Goal: Information Seeking & Learning: Compare options

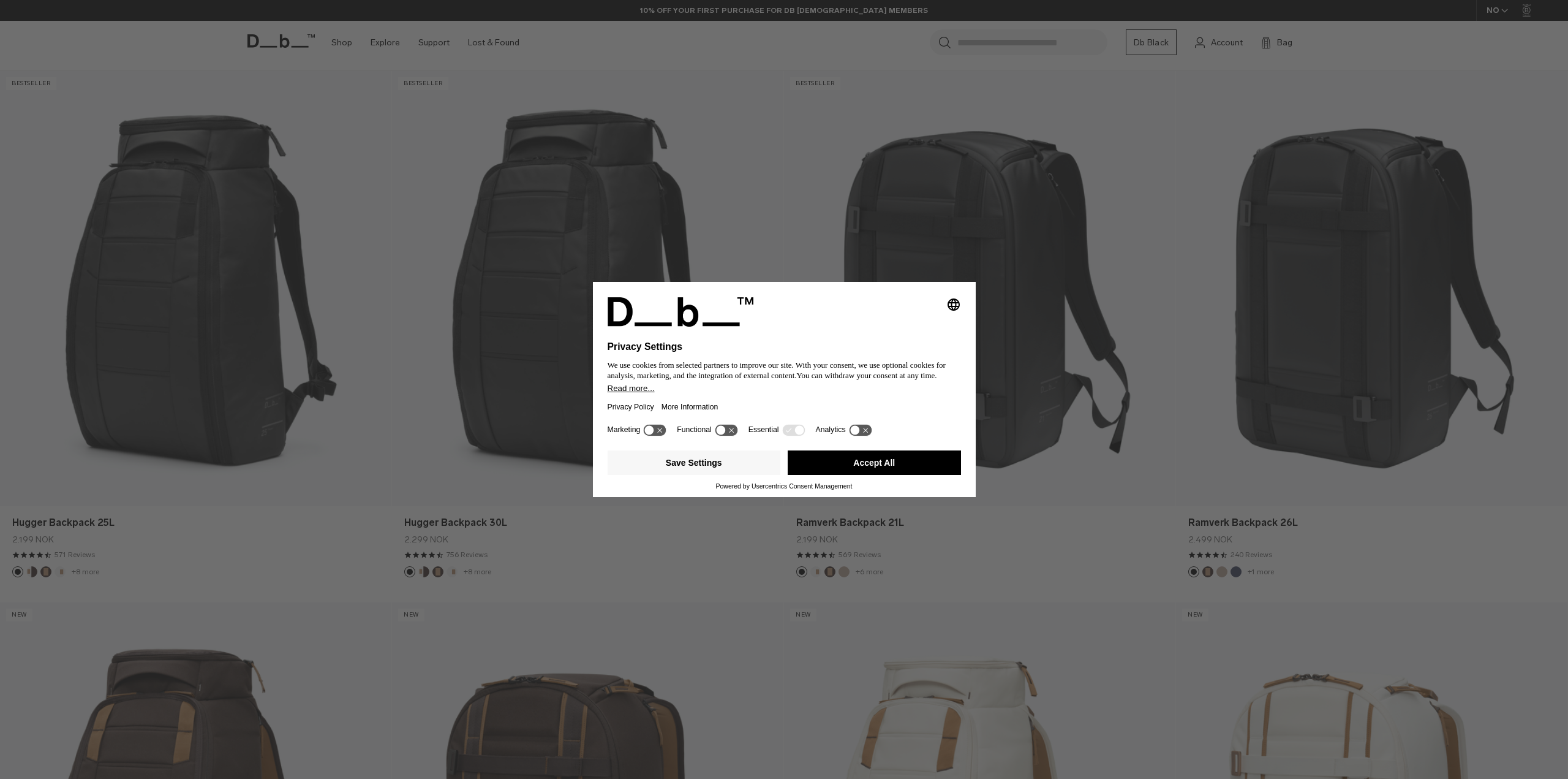
click at [1501, 505] on div "Selecting an option will immediately change the language Privacy Settings We us…" at bounding box center [784, 389] width 1568 height 779
click at [898, 462] on button "Accept All" at bounding box center [875, 462] width 173 height 24
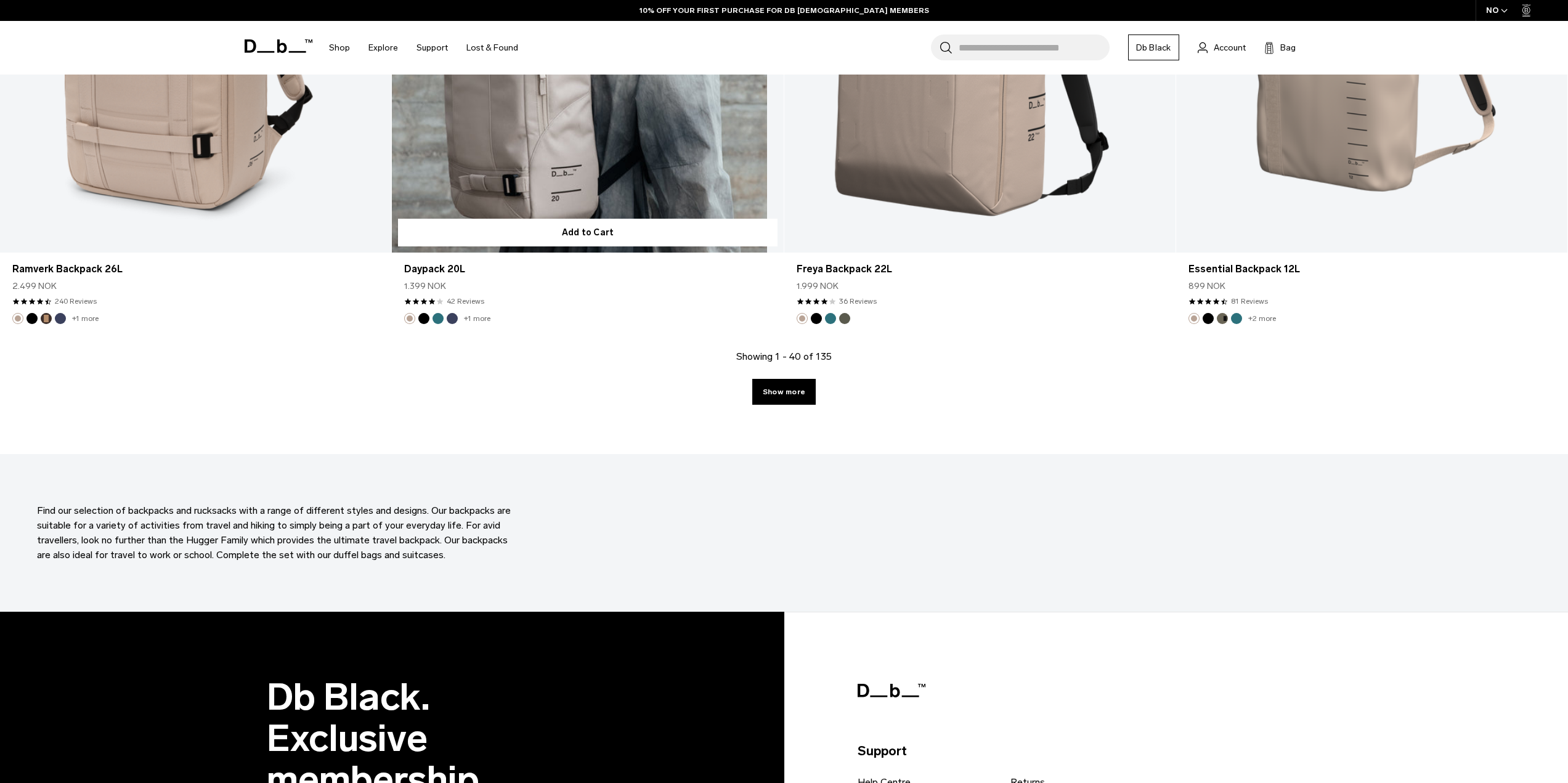
scroll to position [5235, 0]
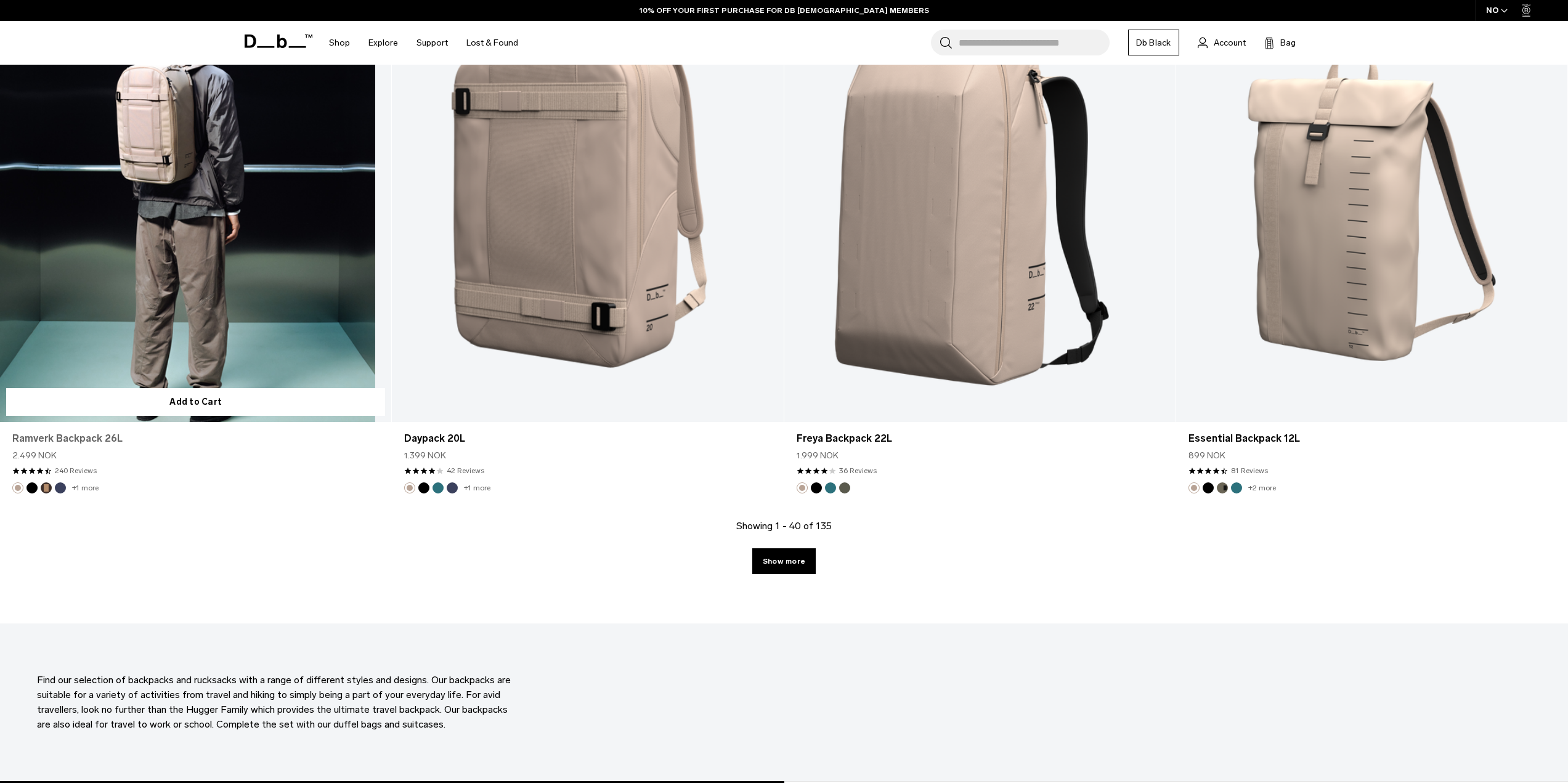
click at [93, 438] on link "Ramverk Backpack 26L" at bounding box center [196, 438] width 367 height 15
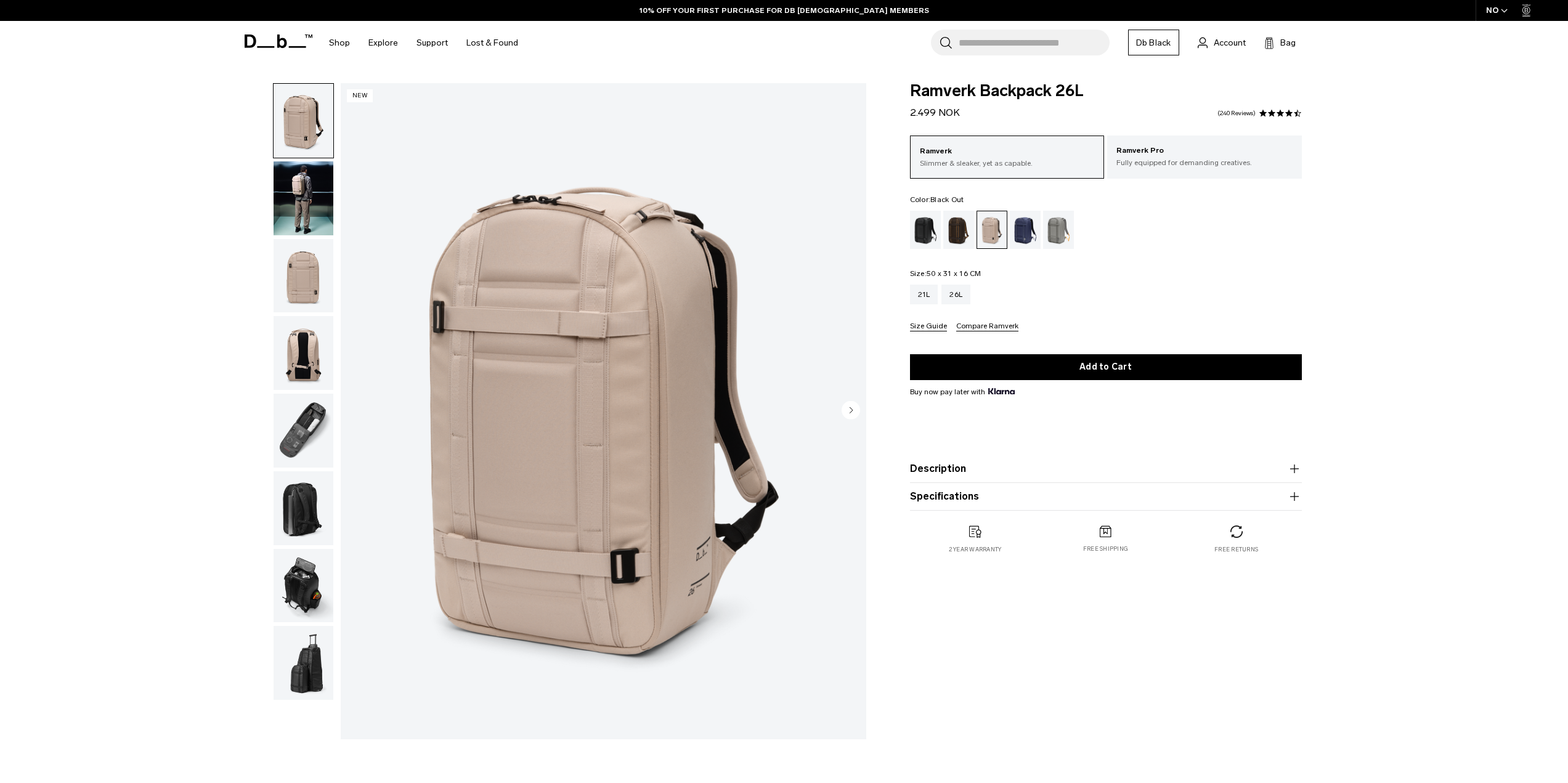
click at [925, 235] on div "Black Out" at bounding box center [926, 230] width 32 height 38
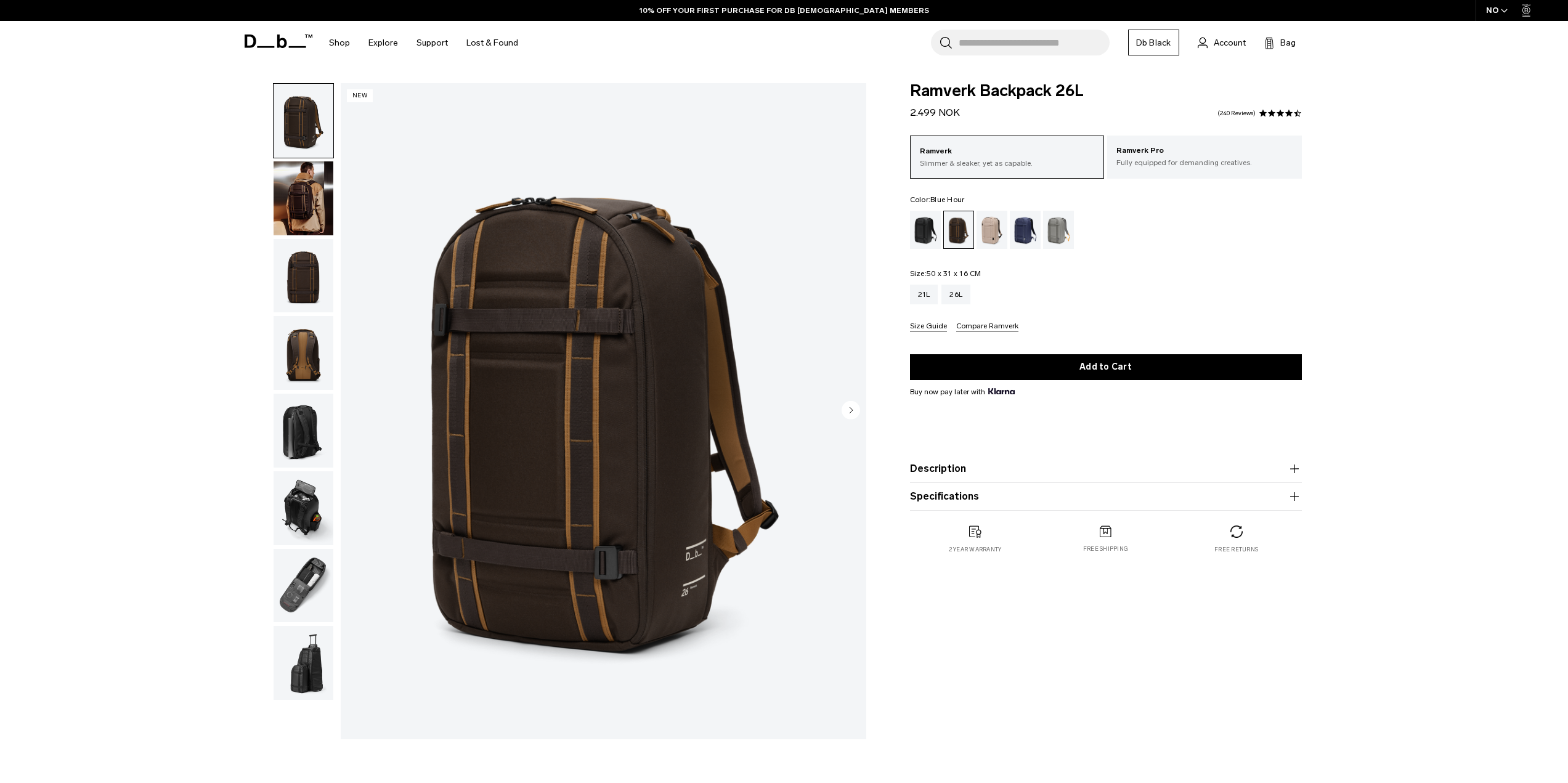
click at [1027, 237] on div "Blue Hour" at bounding box center [1026, 230] width 32 height 38
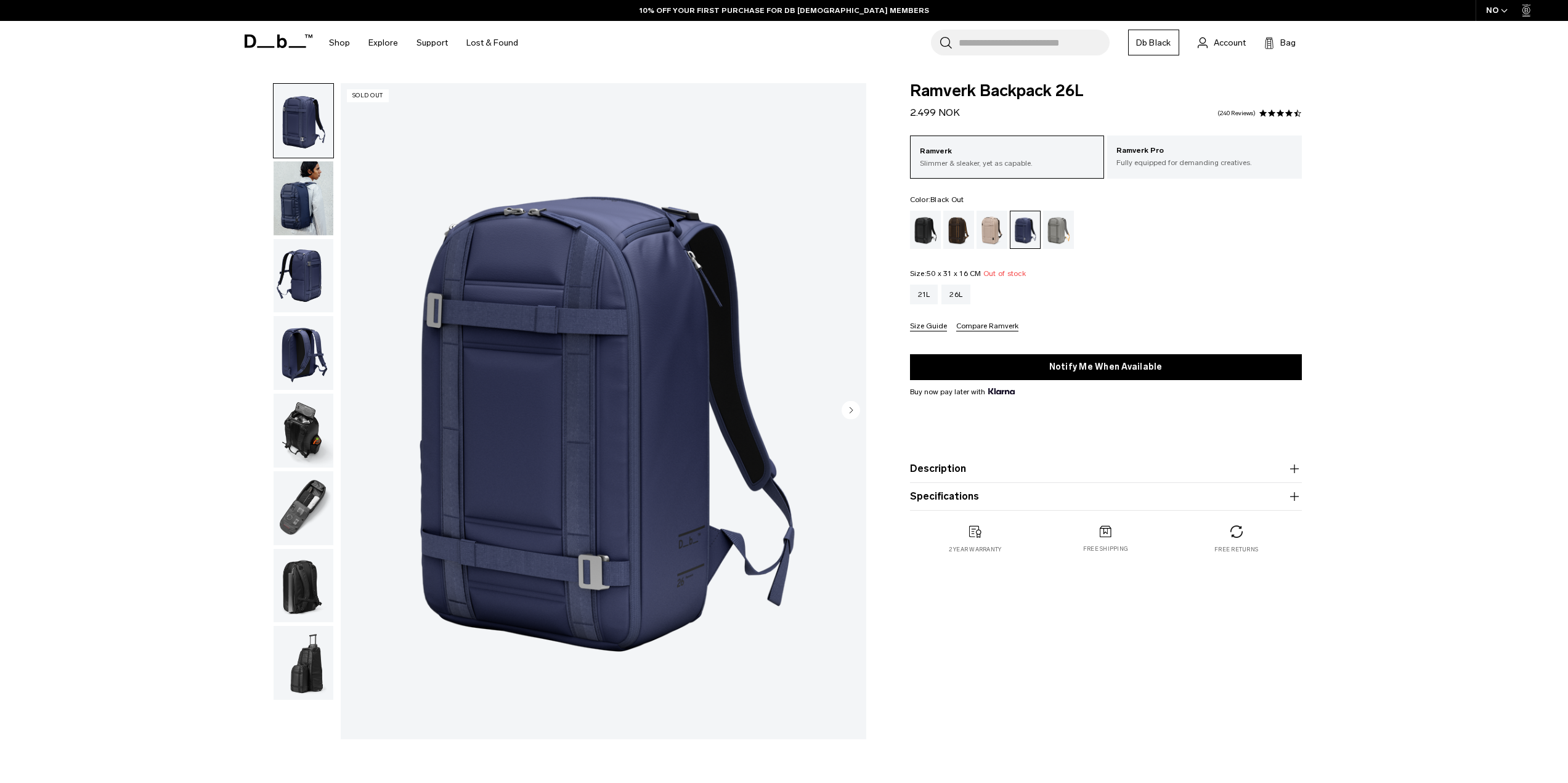
click at [928, 234] on div "Black Out" at bounding box center [926, 230] width 32 height 38
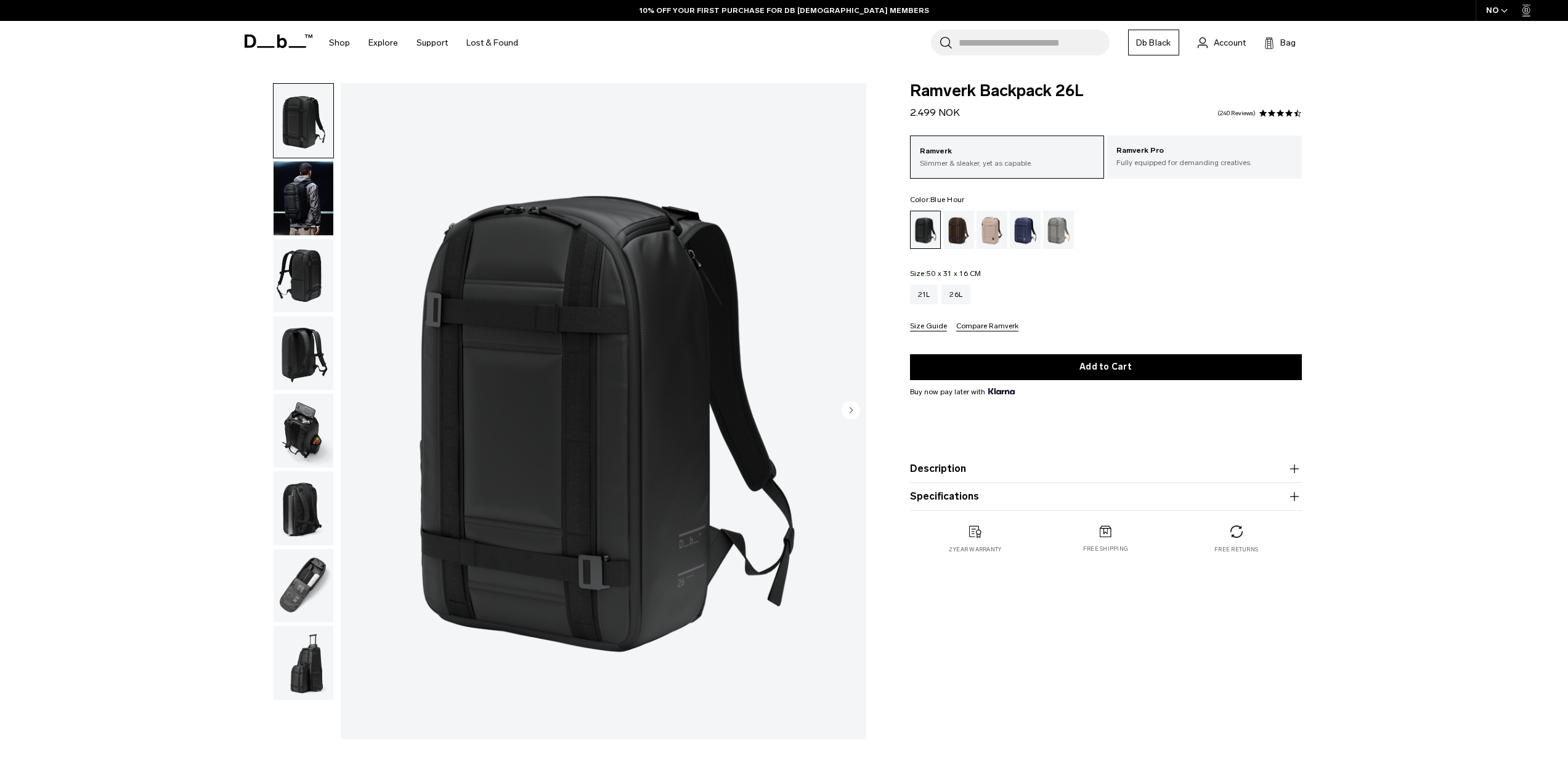
click at [1029, 234] on div "Blue Hour" at bounding box center [1026, 230] width 32 height 38
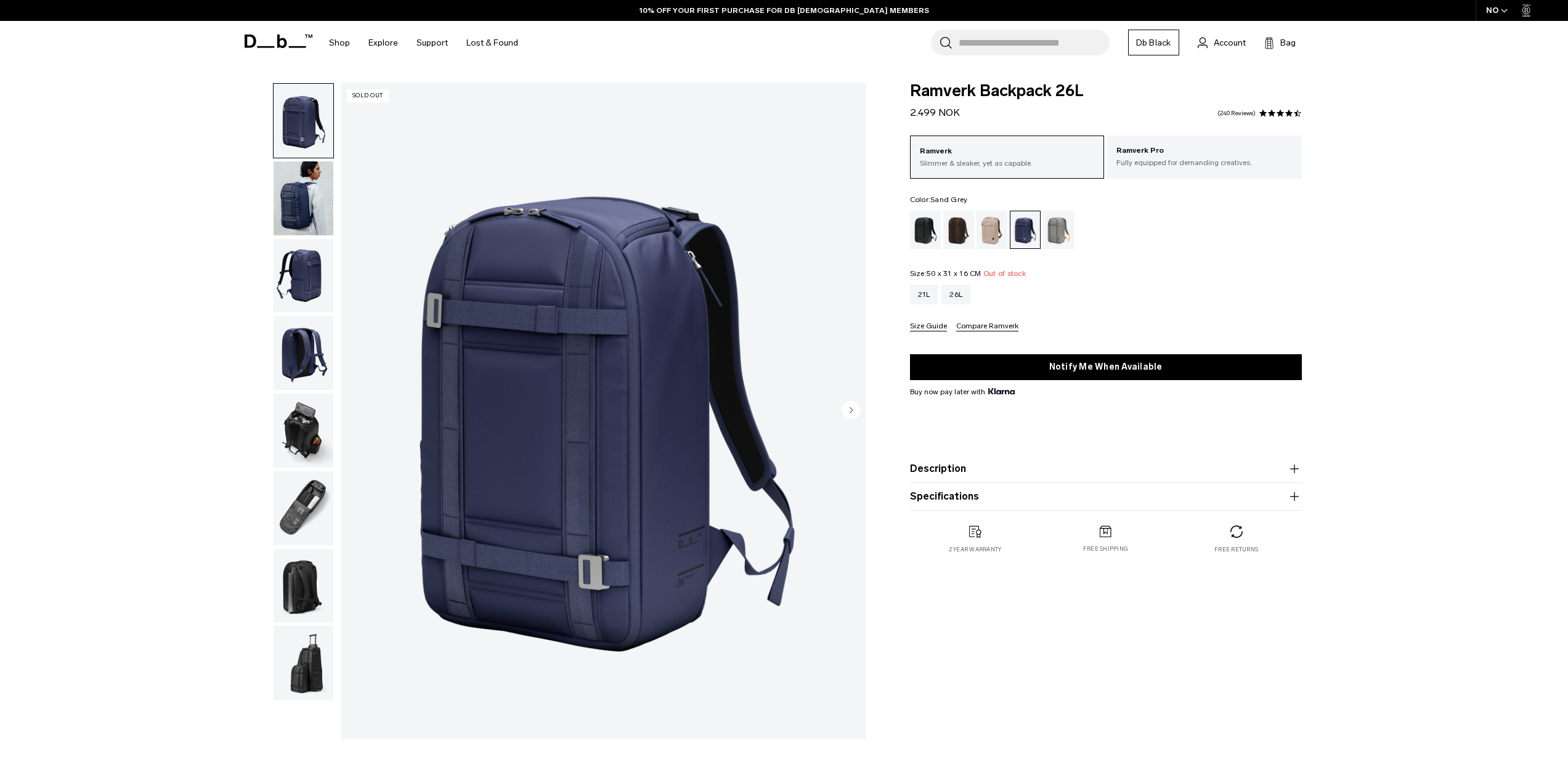
click at [1058, 241] on div "Sand Grey" at bounding box center [1059, 230] width 32 height 38
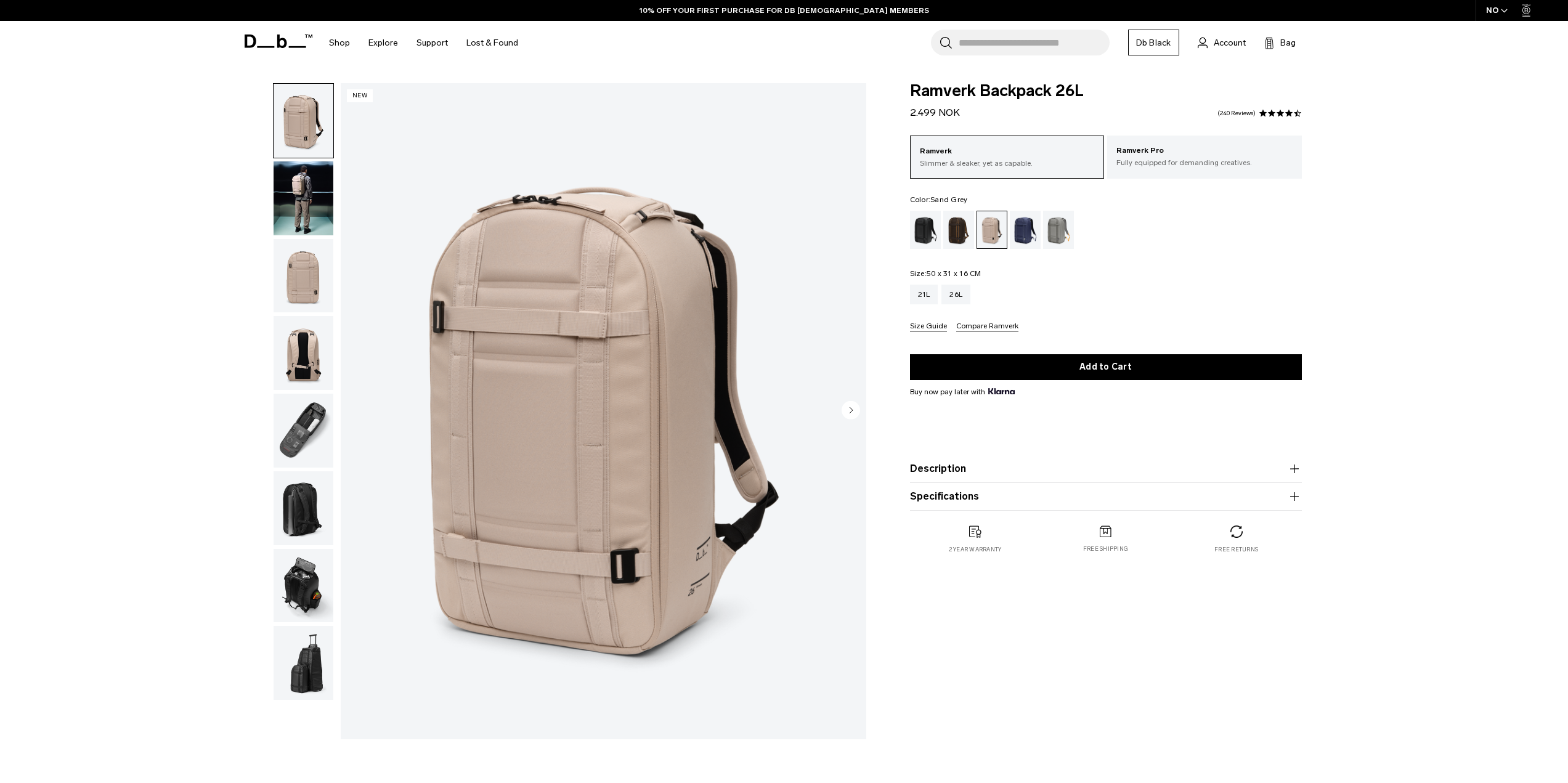
click at [1064, 231] on div "Sand Grey" at bounding box center [1059, 230] width 32 height 38
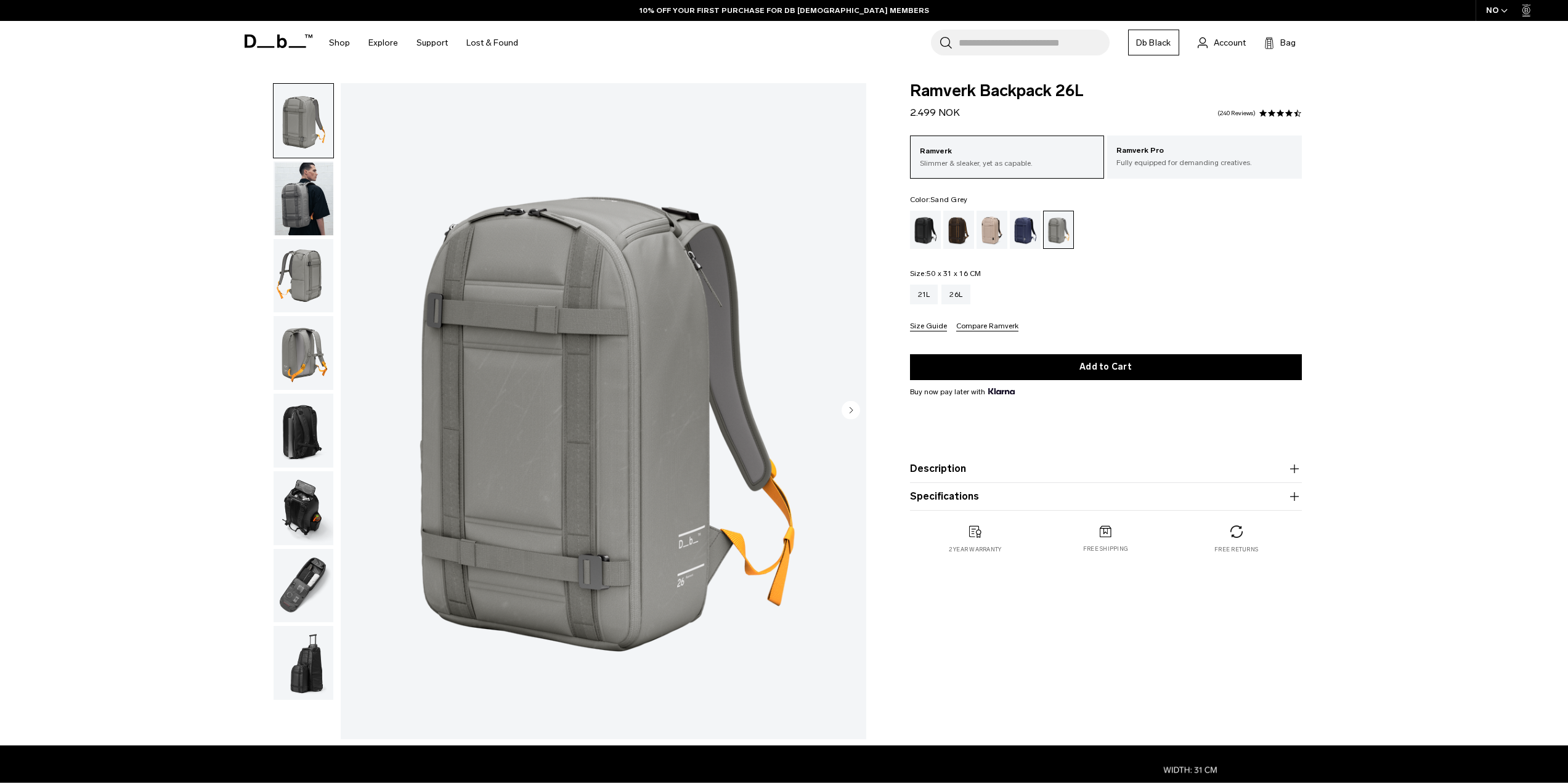
click at [307, 270] on img "button" at bounding box center [303, 276] width 59 height 74
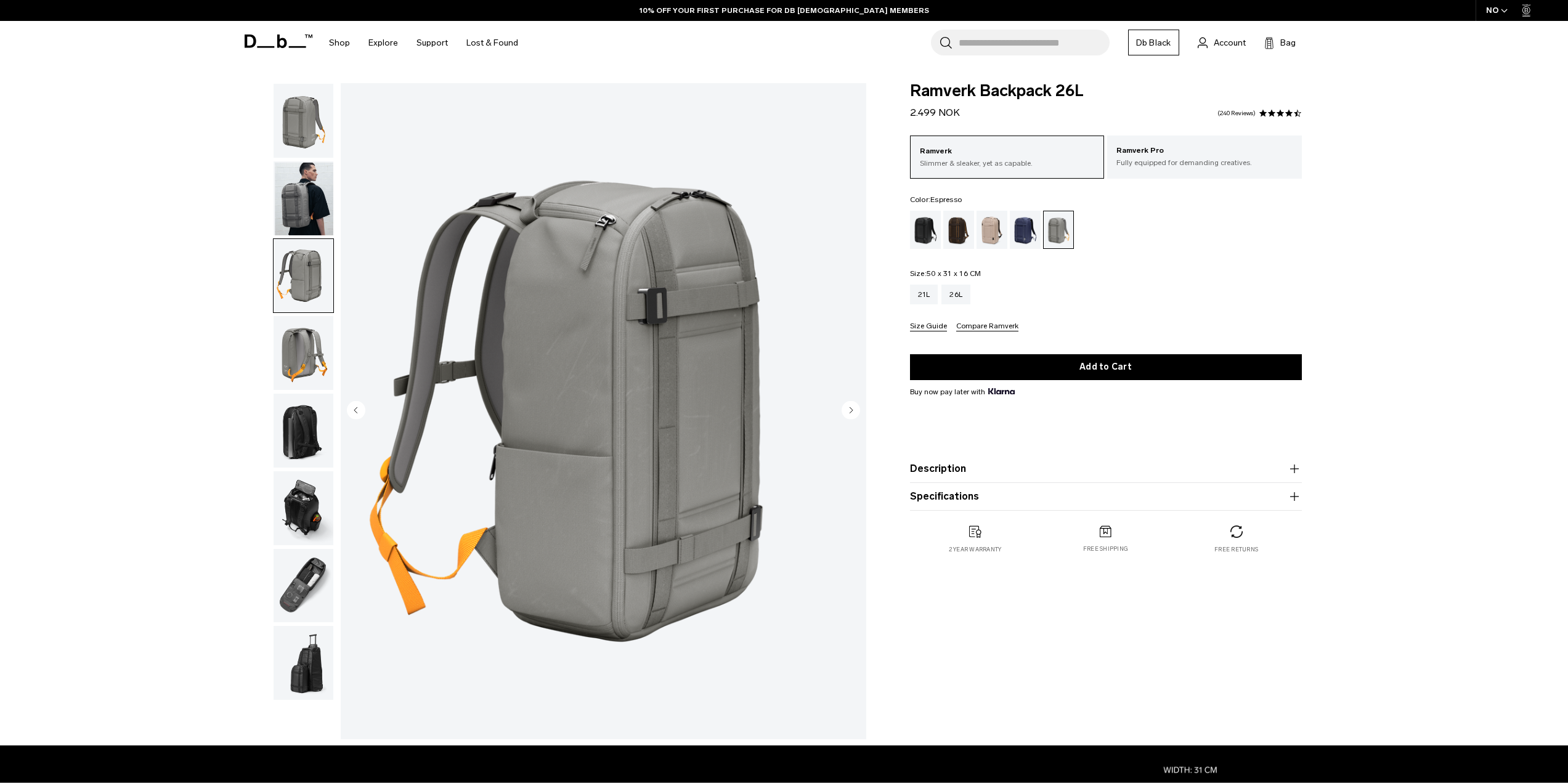
click at [958, 237] on div "Espresso" at bounding box center [959, 230] width 32 height 38
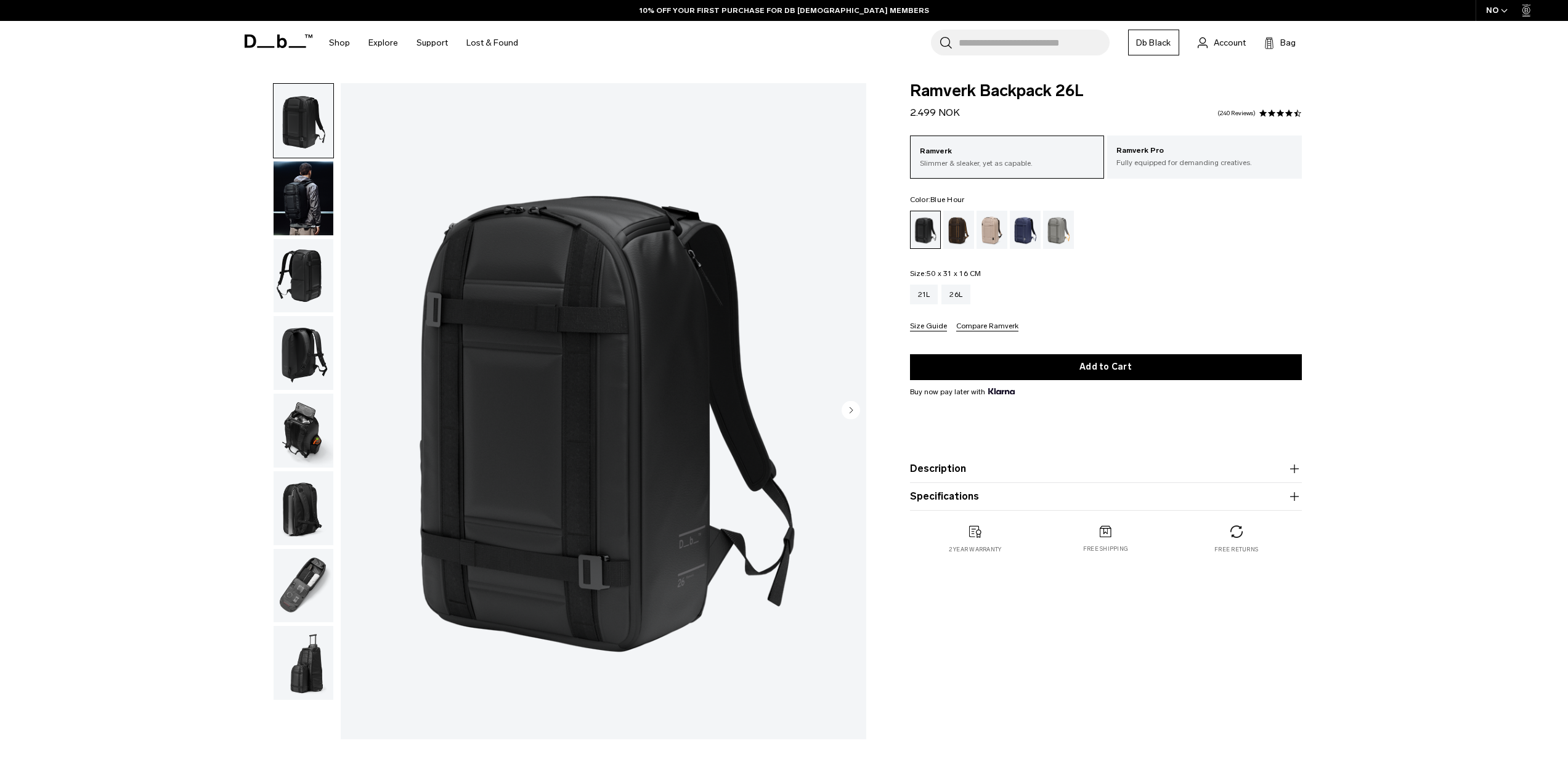
click at [1027, 229] on div "Blue Hour" at bounding box center [1026, 230] width 32 height 38
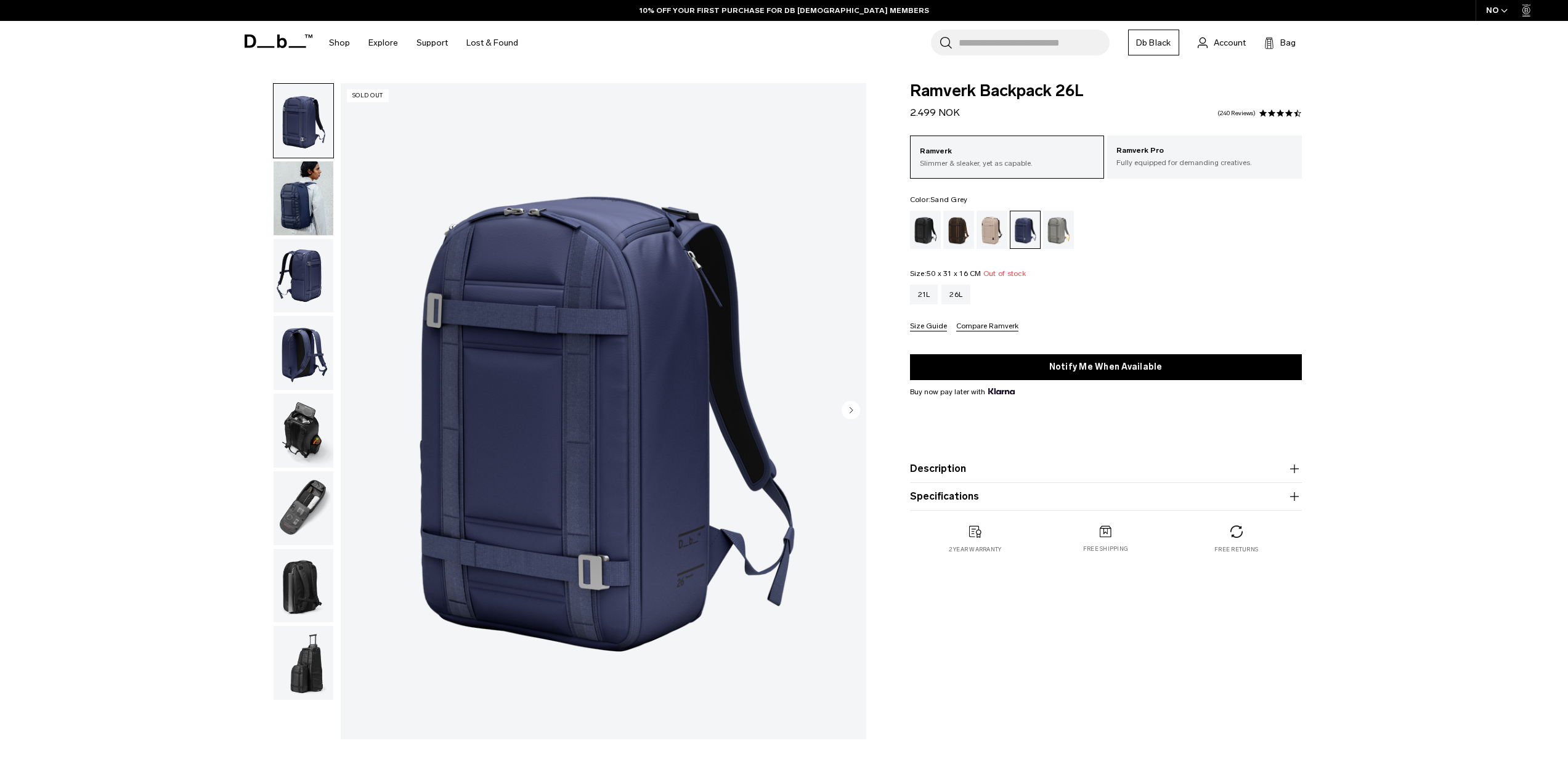
click at [1058, 229] on div "Sand Grey" at bounding box center [1059, 230] width 32 height 38
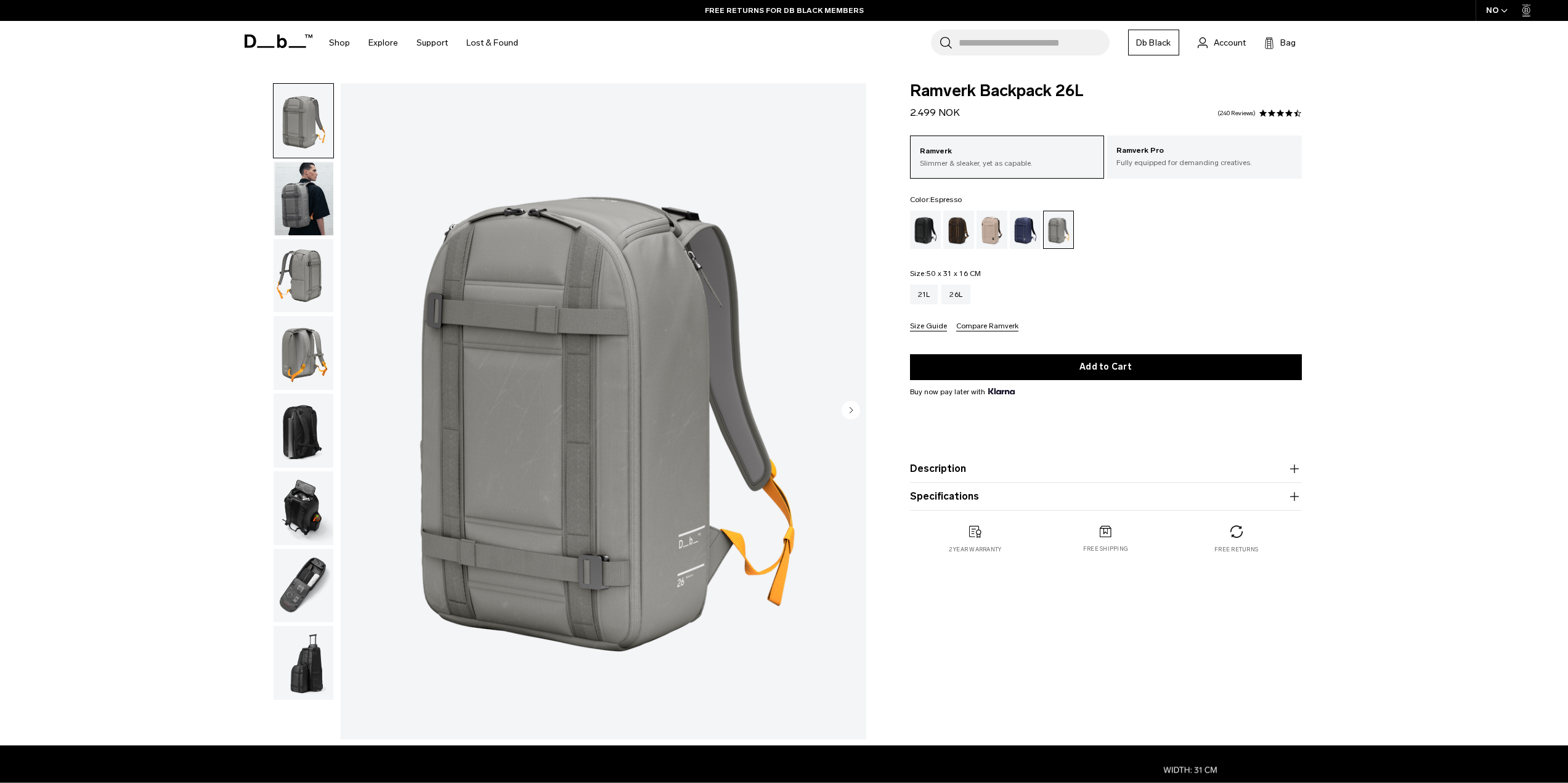
click at [954, 227] on div "Espresso" at bounding box center [959, 230] width 32 height 38
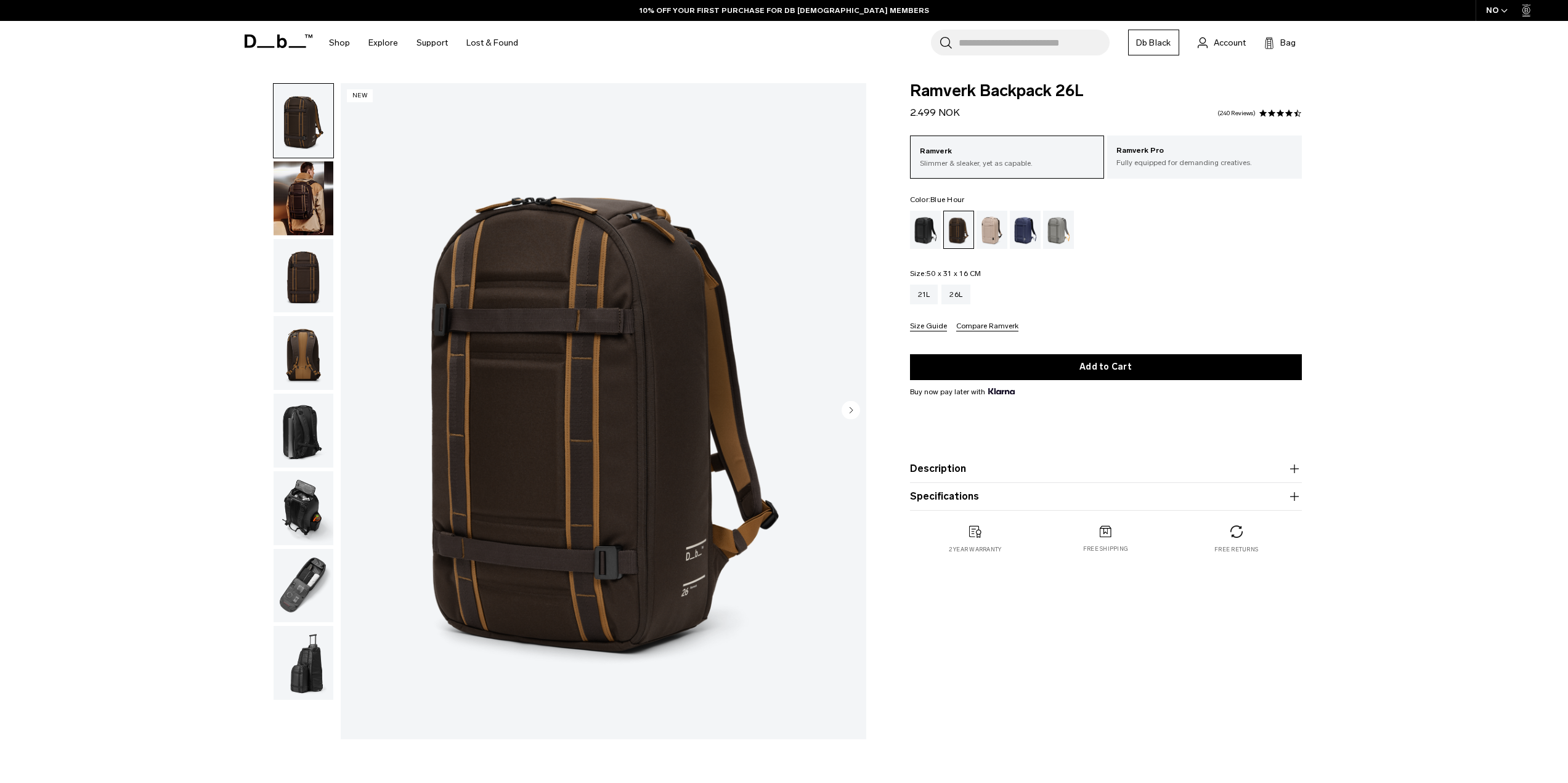
click at [1031, 231] on div "Blue Hour" at bounding box center [1026, 230] width 32 height 38
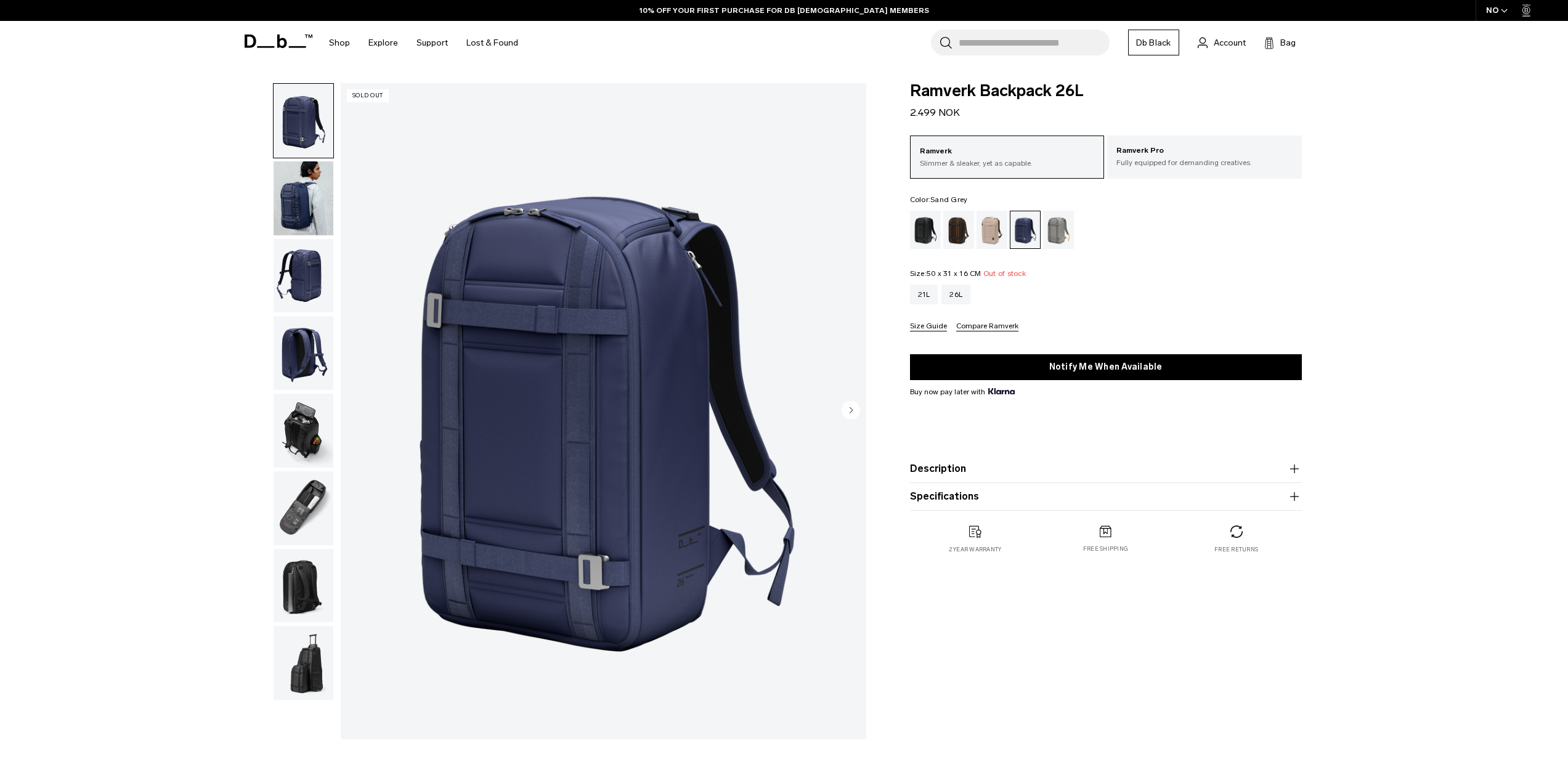
click at [1057, 233] on div "Sand Grey" at bounding box center [1059, 230] width 32 height 38
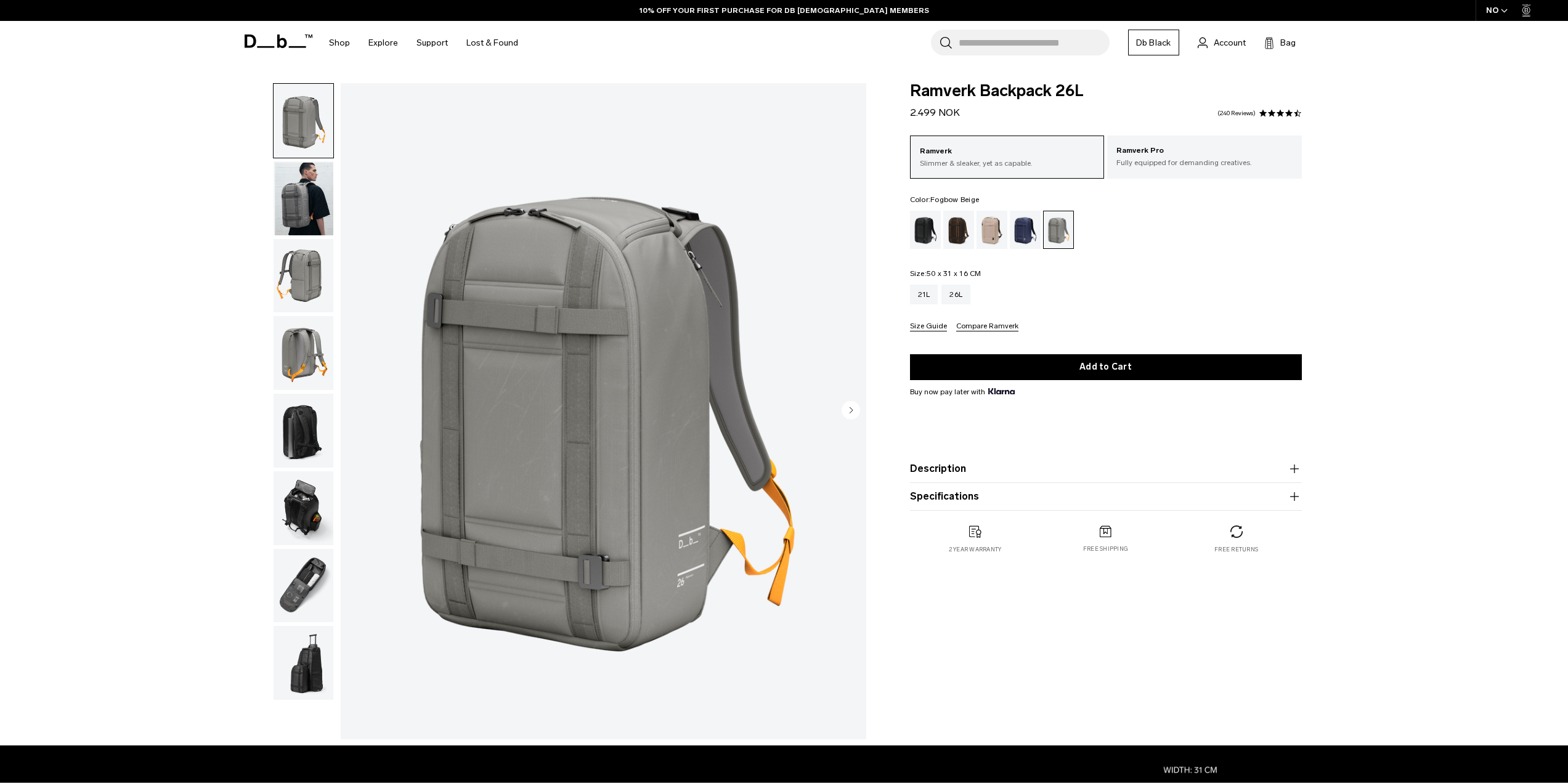
click at [996, 230] on div "Fogbow Beige" at bounding box center [992, 230] width 32 height 38
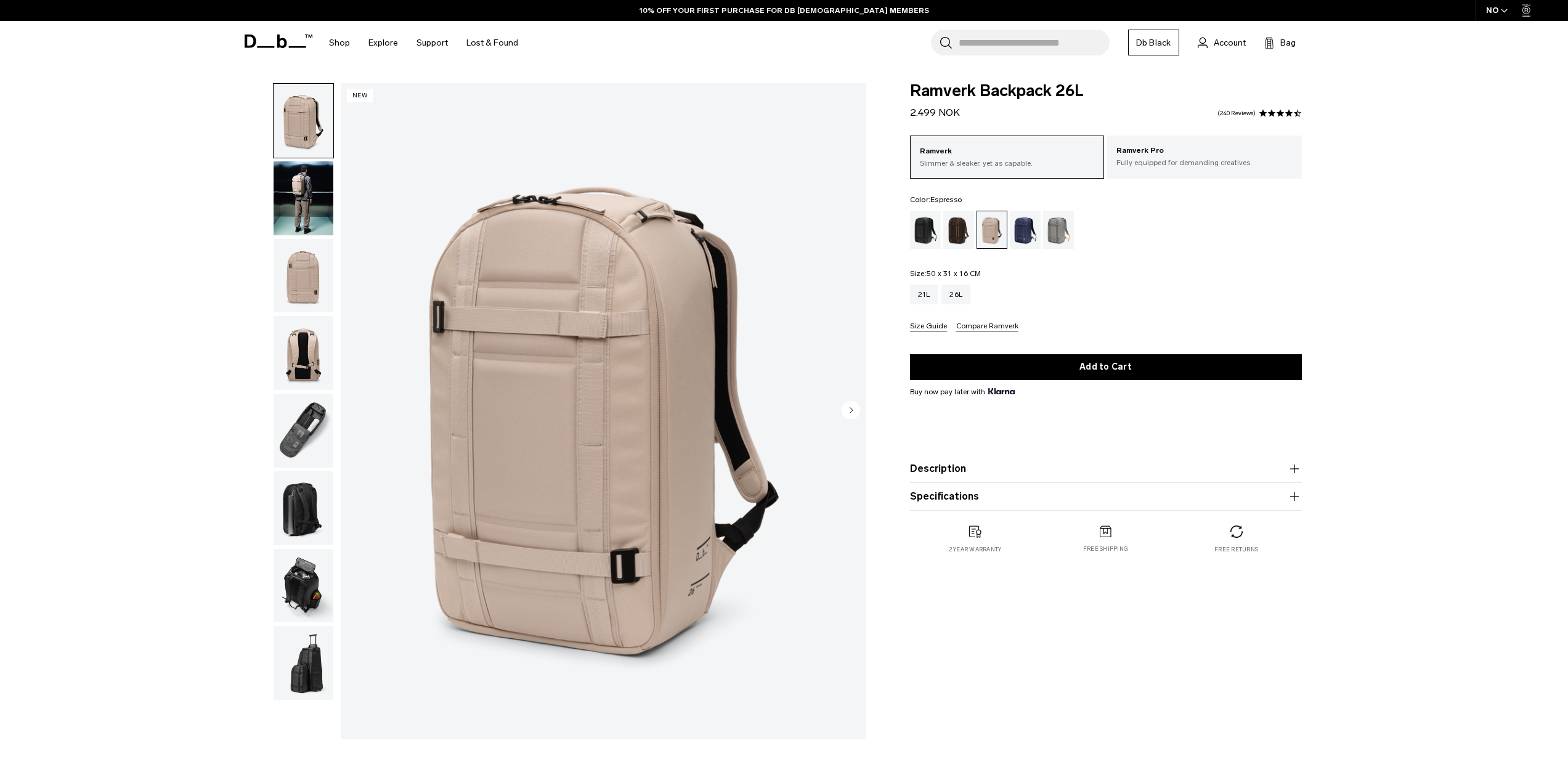
click at [962, 237] on div "Espresso" at bounding box center [959, 230] width 32 height 38
click at [304, 424] on img "button" at bounding box center [303, 431] width 59 height 74
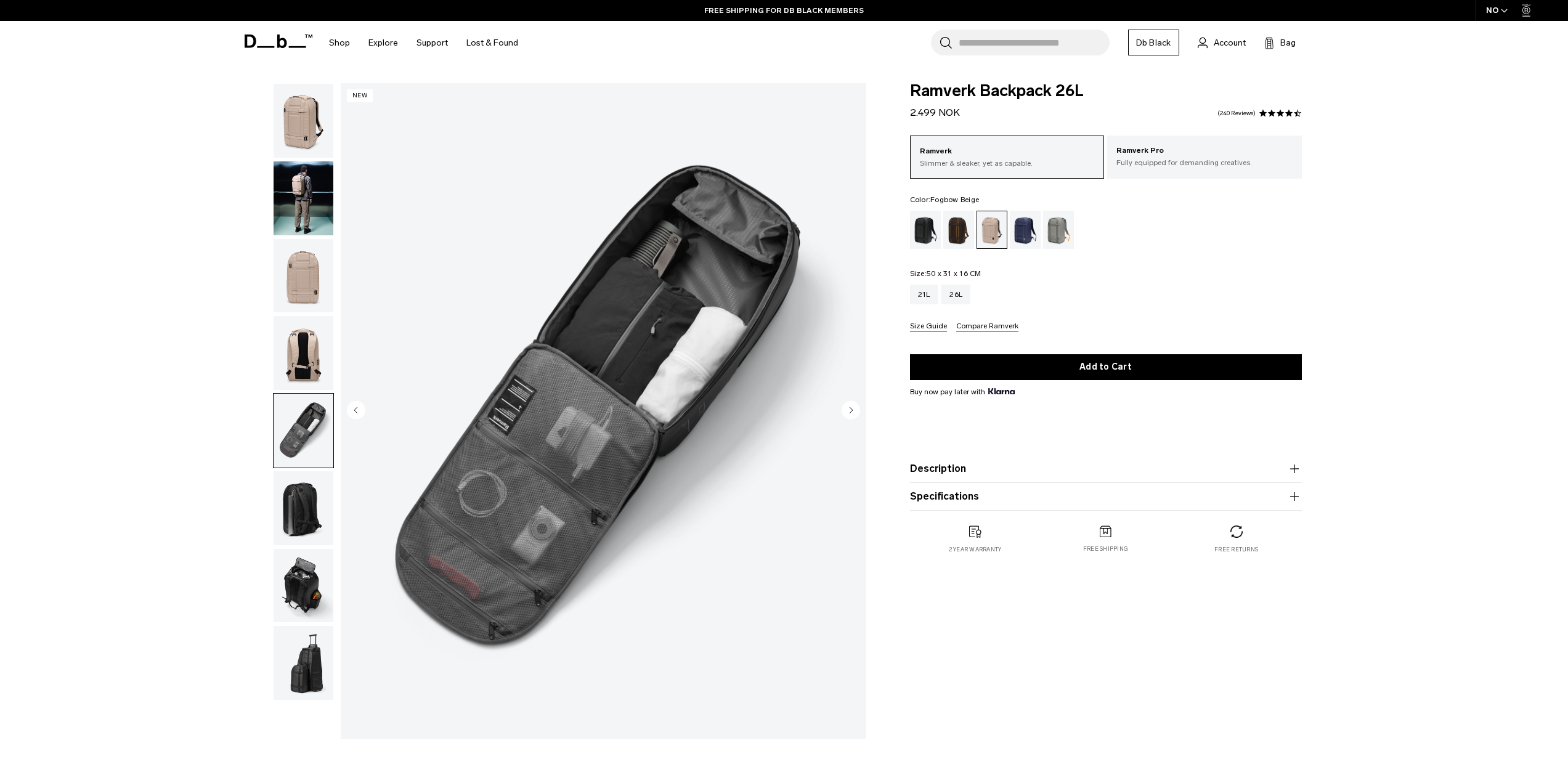
click at [303, 504] on img "button" at bounding box center [303, 508] width 59 height 74
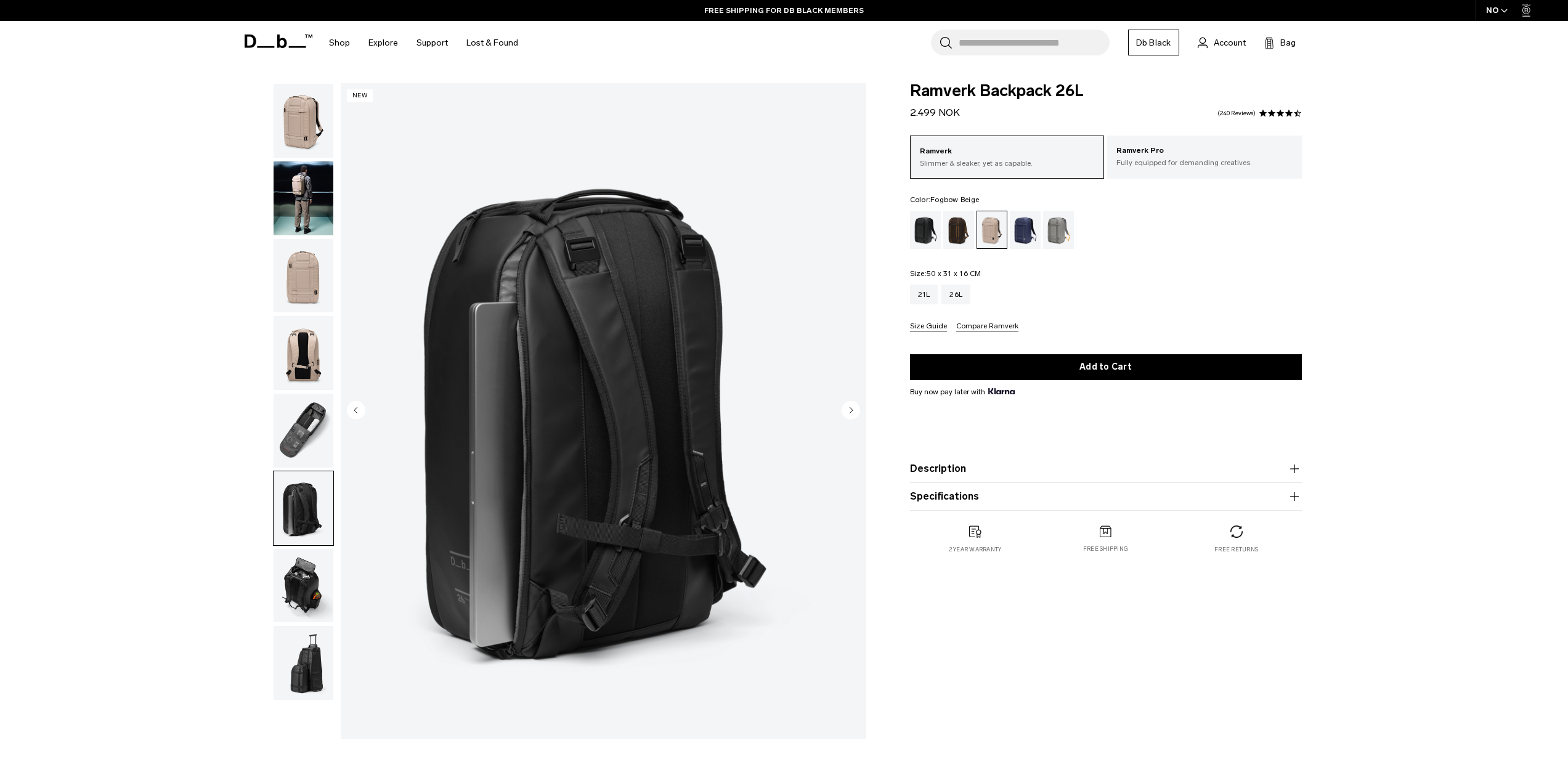
click at [304, 589] on img "button" at bounding box center [303, 586] width 59 height 74
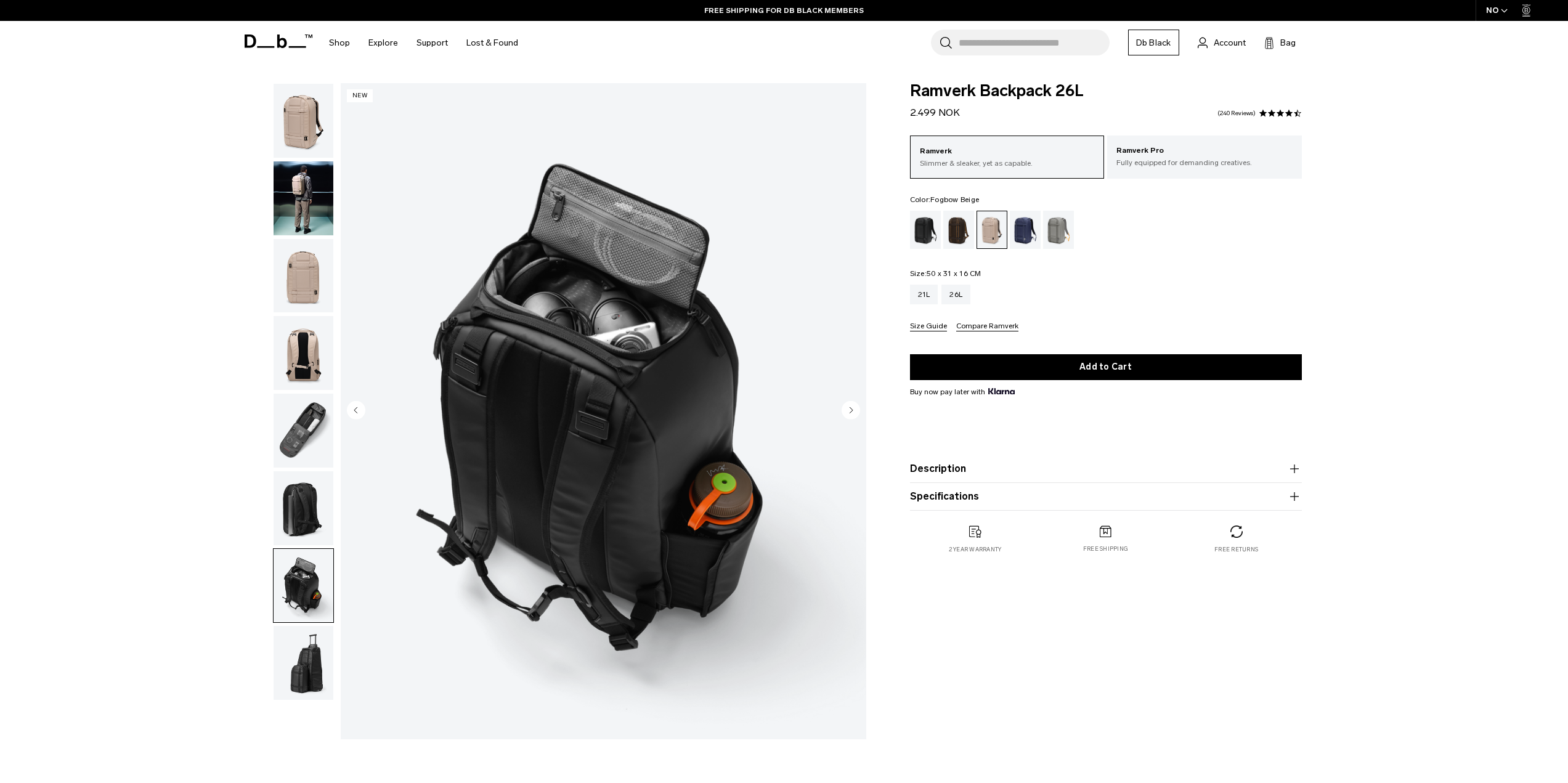
click at [308, 665] on img "button" at bounding box center [303, 663] width 59 height 74
